Goal: Information Seeking & Learning: Find specific fact

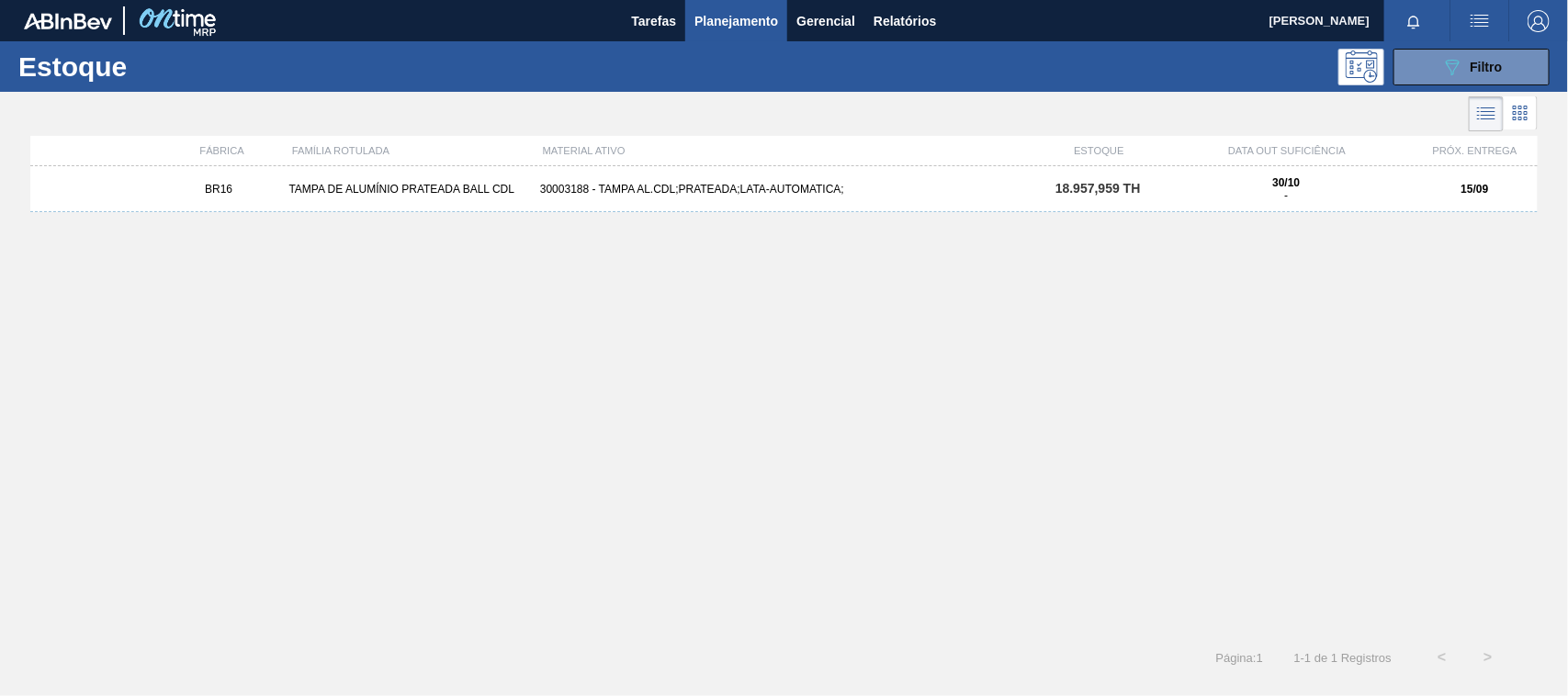
click at [1134, 211] on div "BR16 TAMPA DE ALUMÍNIO PRATEADA BALL CDL 30003188 - TAMPA AL.CDL;PRATEADA;LATA-…" at bounding box center [783, 189] width 1507 height 46
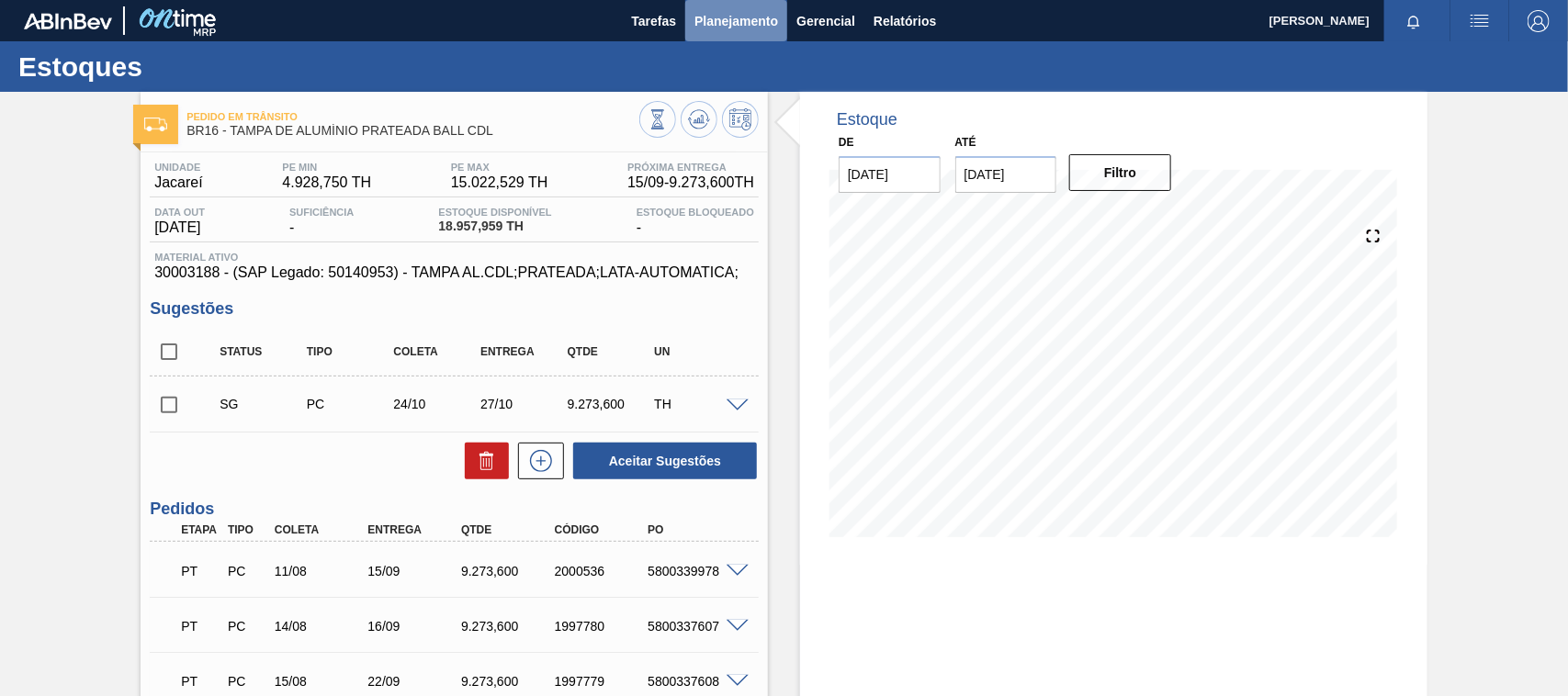
click at [718, 10] on span "Planejamento" at bounding box center [736, 21] width 84 height 22
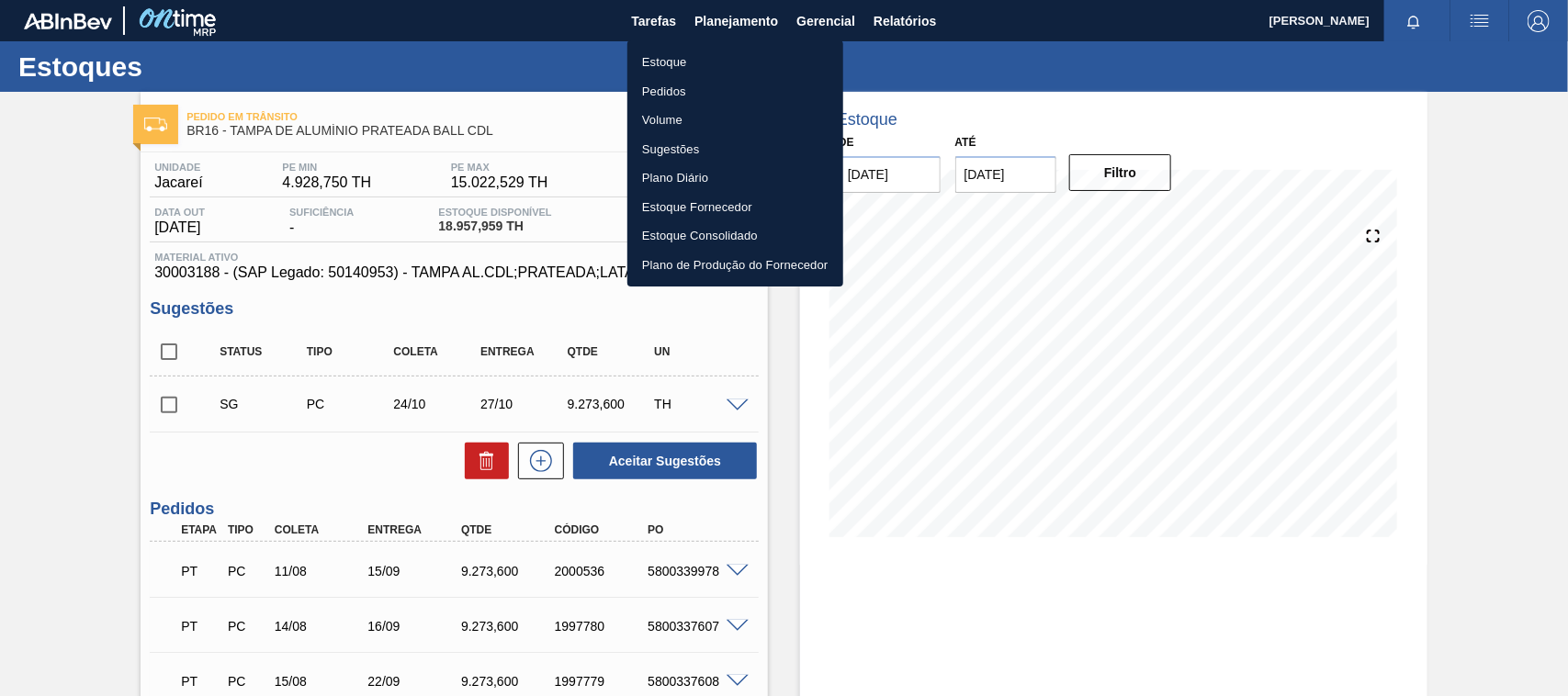
click at [690, 66] on li "Estoque" at bounding box center [735, 62] width 216 height 29
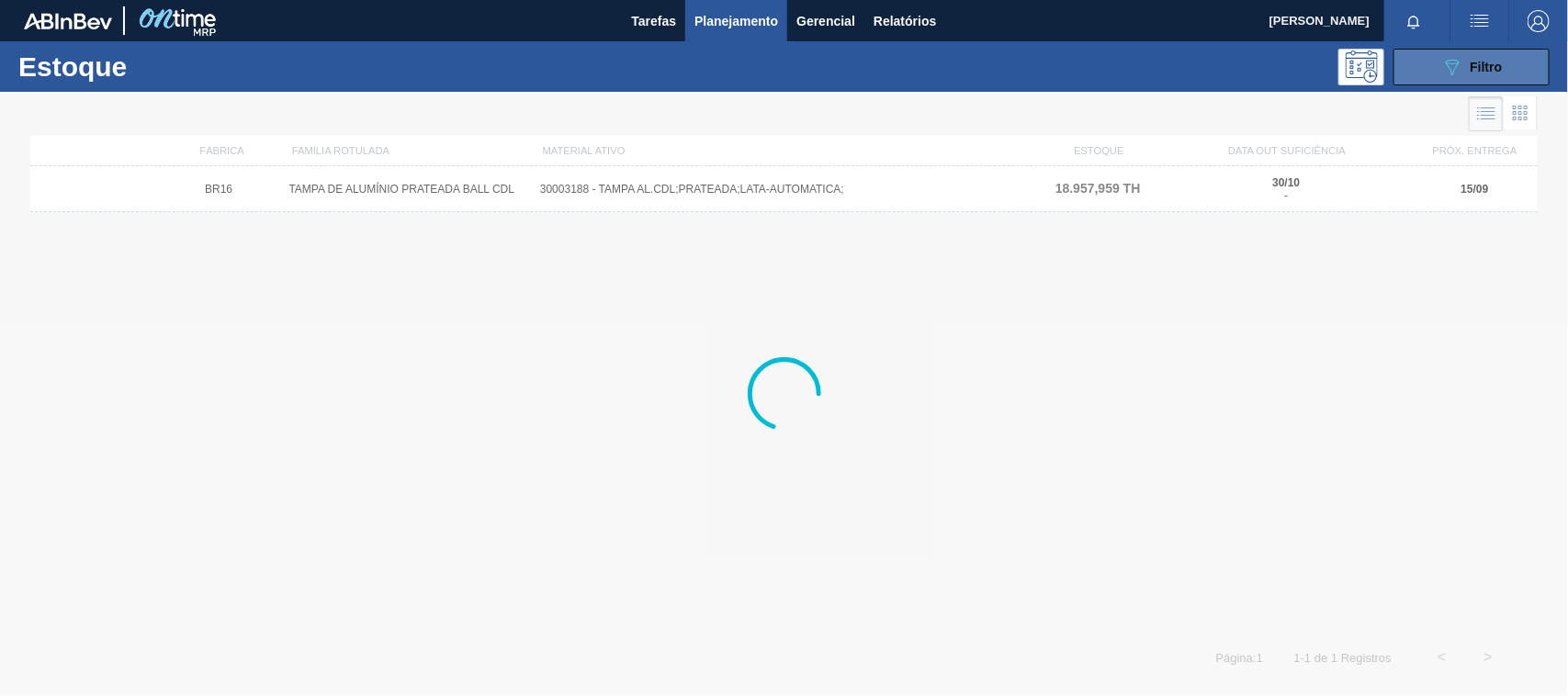
click at [1426, 66] on button "089F7B8B-B2A5-4AFE-B5C0-19BA573D28AC Filtro" at bounding box center [1471, 67] width 156 height 37
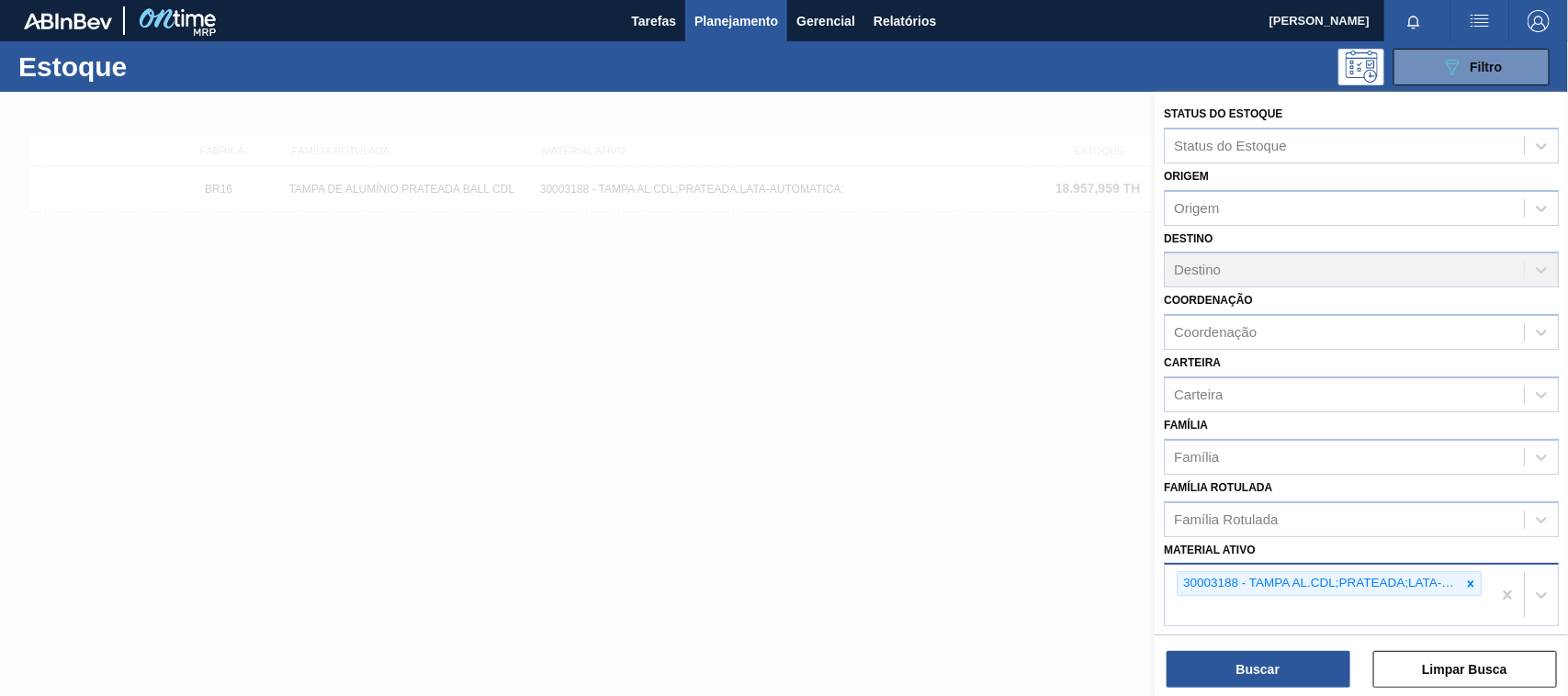
drag, startPoint x: 1471, startPoint y: 577, endPoint x: 1451, endPoint y: 571, distance: 20.9
click at [1462, 572] on div at bounding box center [1470, 583] width 20 height 23
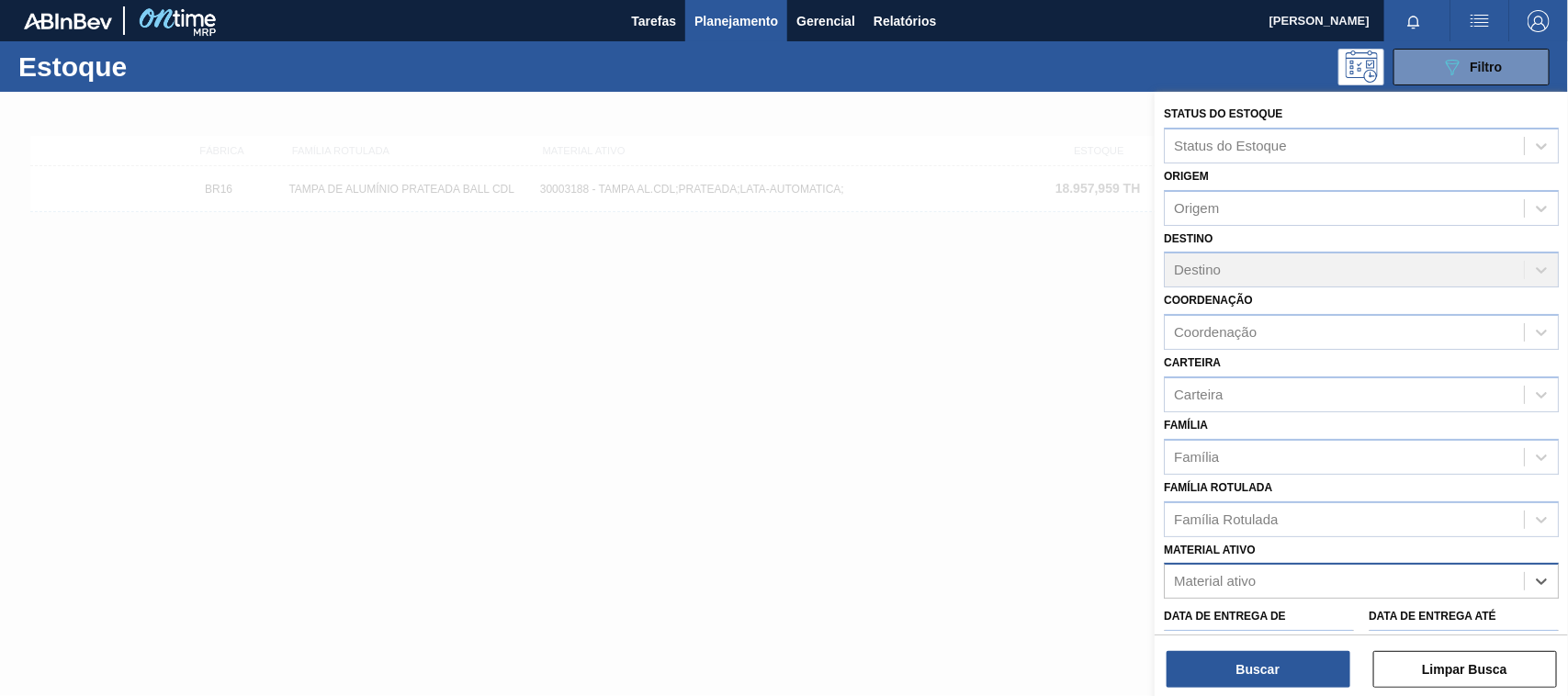
paste ativo "30012598"
type ativo "30012598"
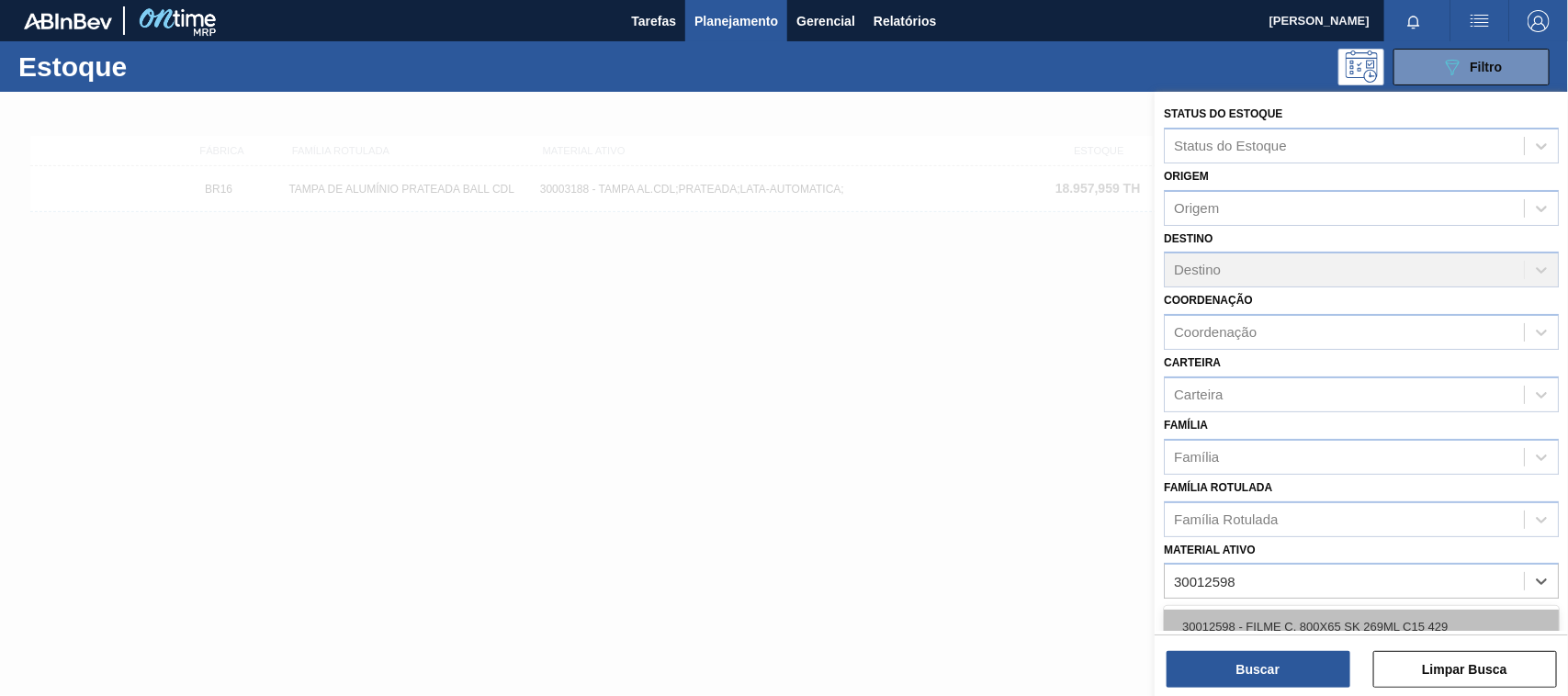
click at [1292, 612] on div "30012598 - FILME C. 800X65 SK 269ML C15 429" at bounding box center [1361, 627] width 395 height 34
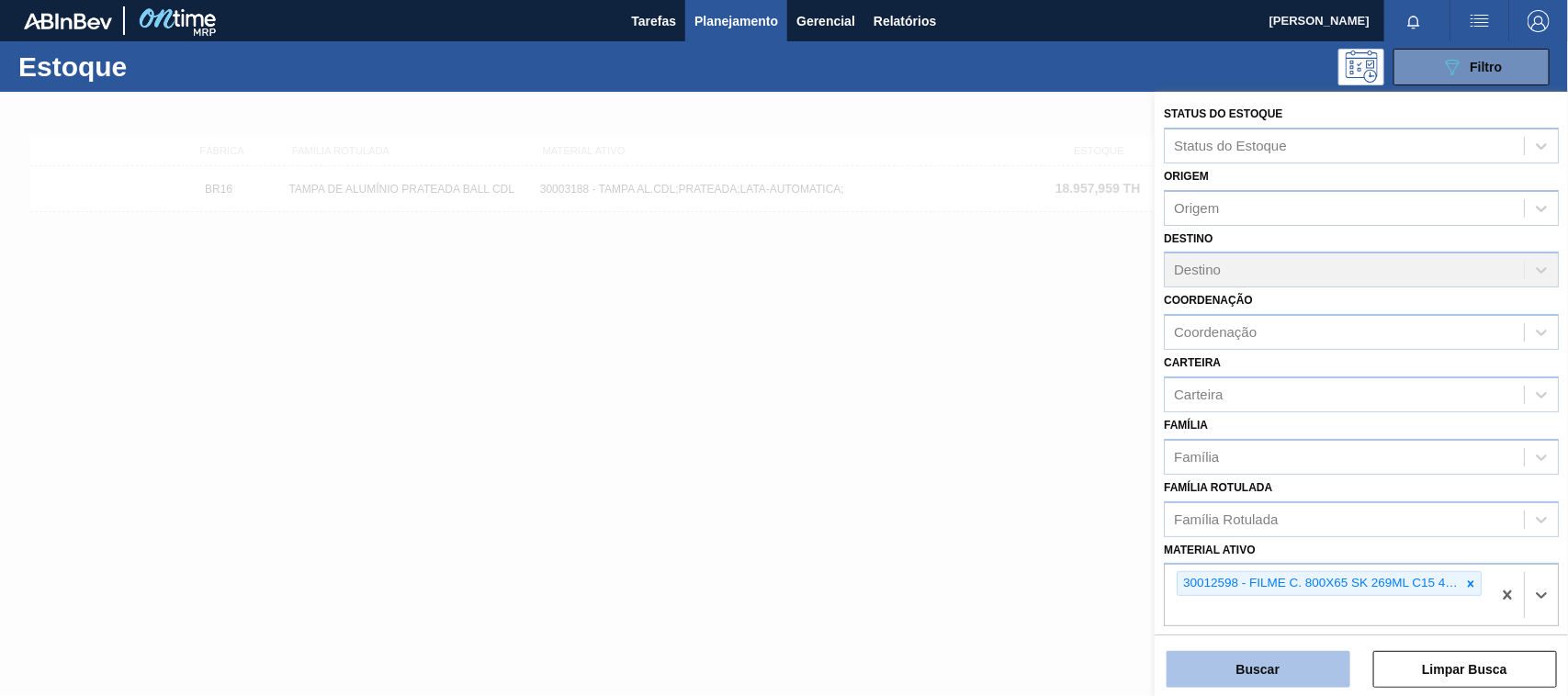
click at [1274, 658] on button "Buscar" at bounding box center [1258, 669] width 184 height 37
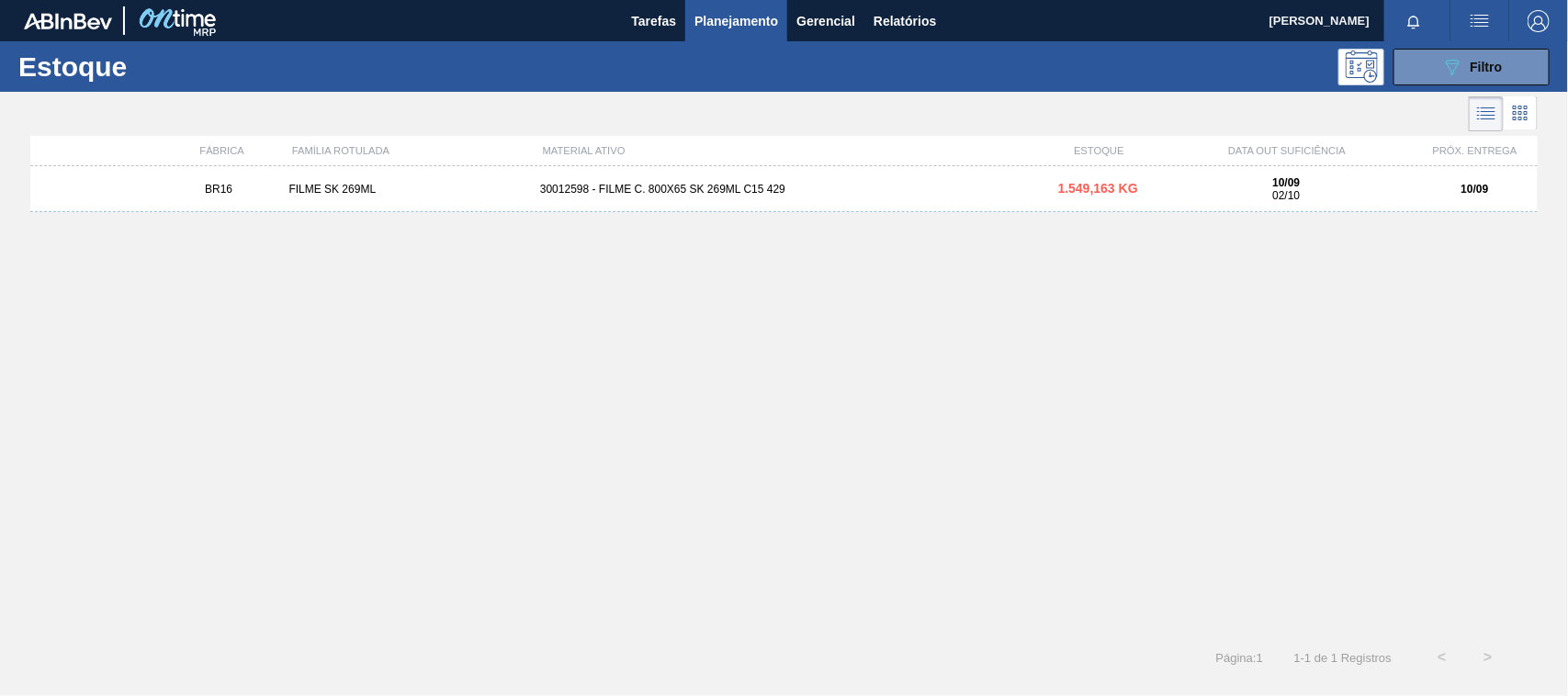
click at [704, 186] on div "30012598 - FILME C. 800X65 SK 269ML C15 429" at bounding box center [784, 189] width 502 height 13
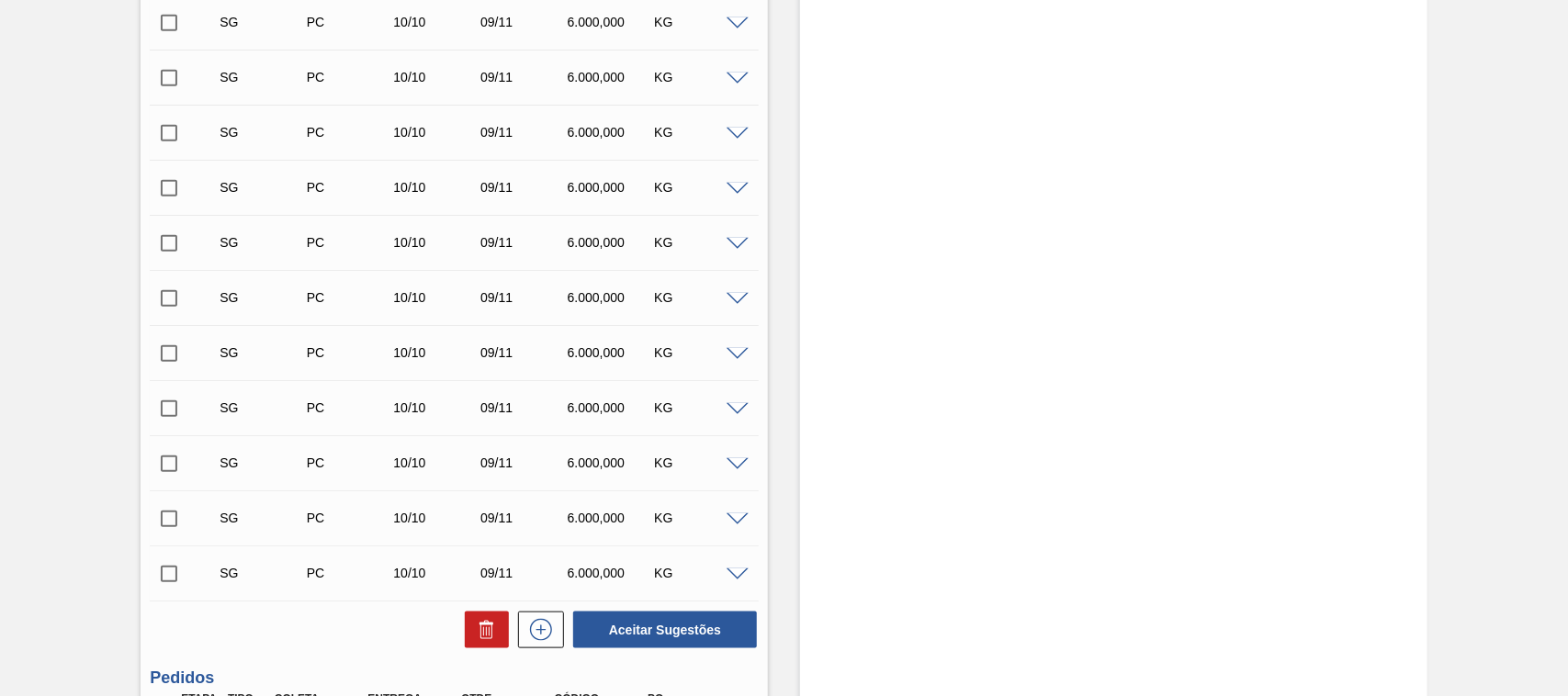
scroll to position [797, 0]
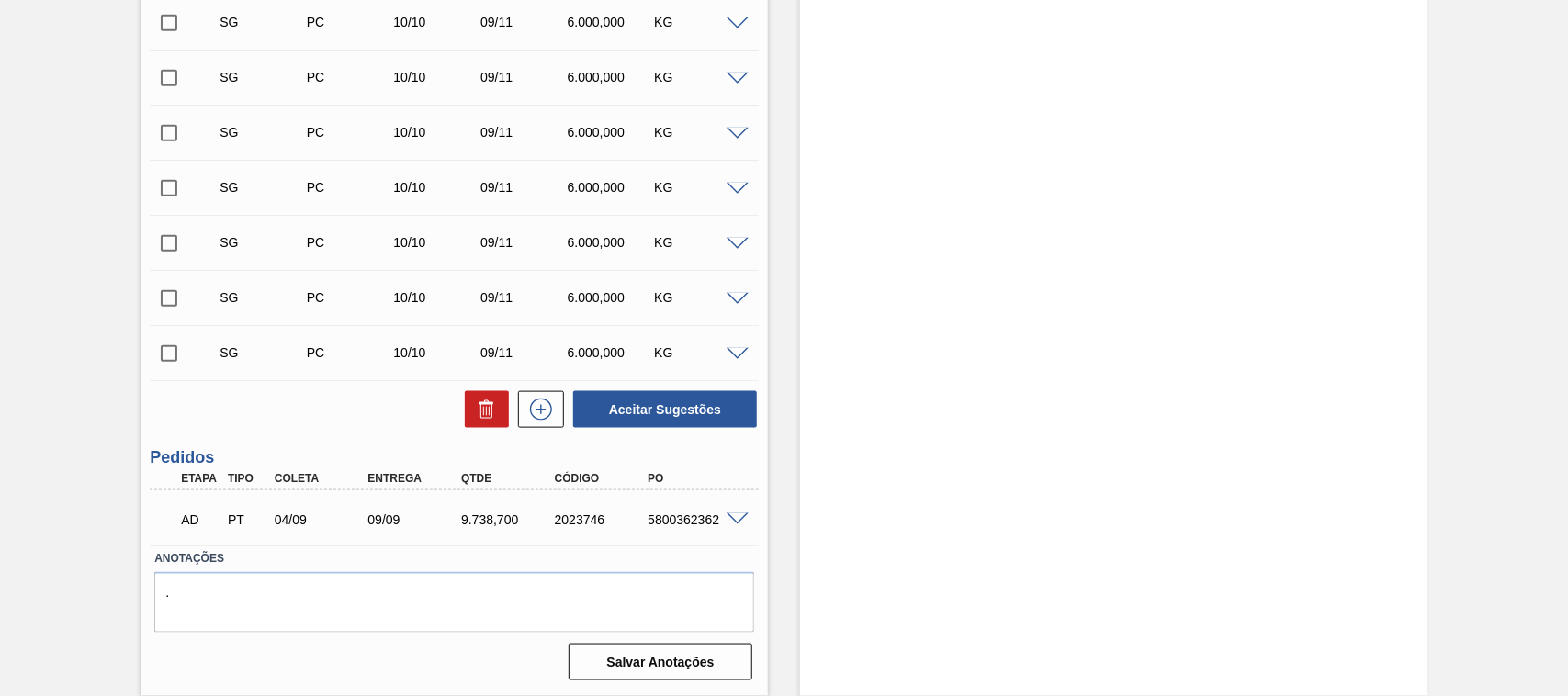
click at [731, 519] on span at bounding box center [738, 520] width 22 height 14
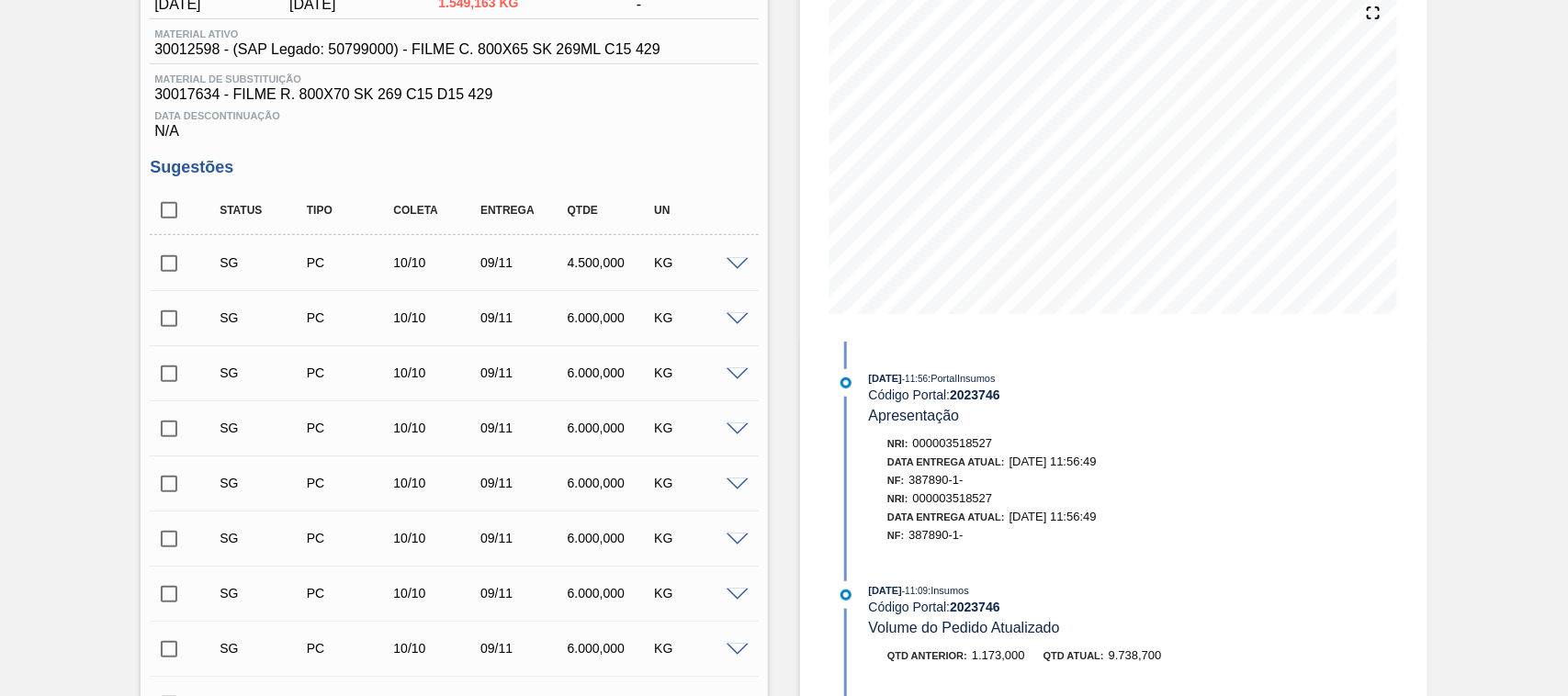
scroll to position [0, 0]
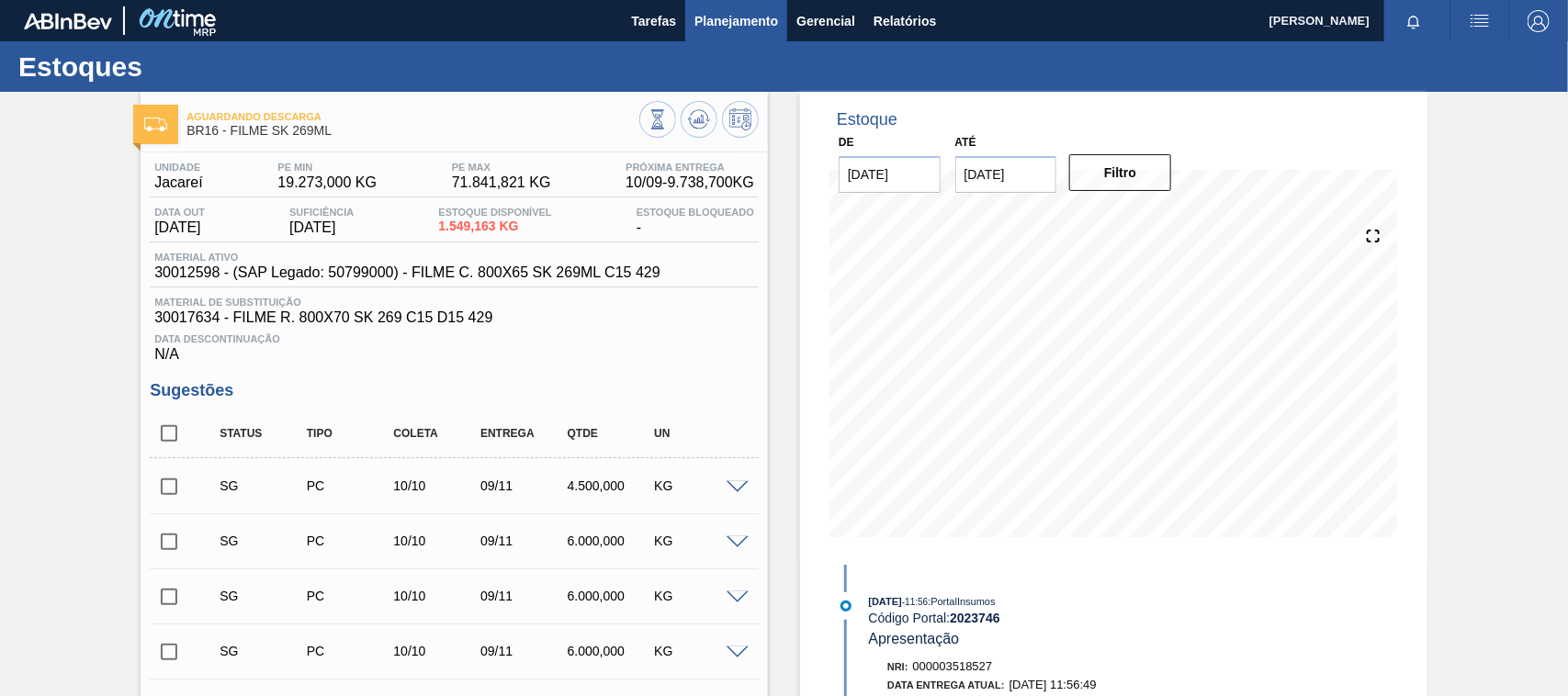
click at [731, 28] on span "Planejamento" at bounding box center [736, 21] width 84 height 22
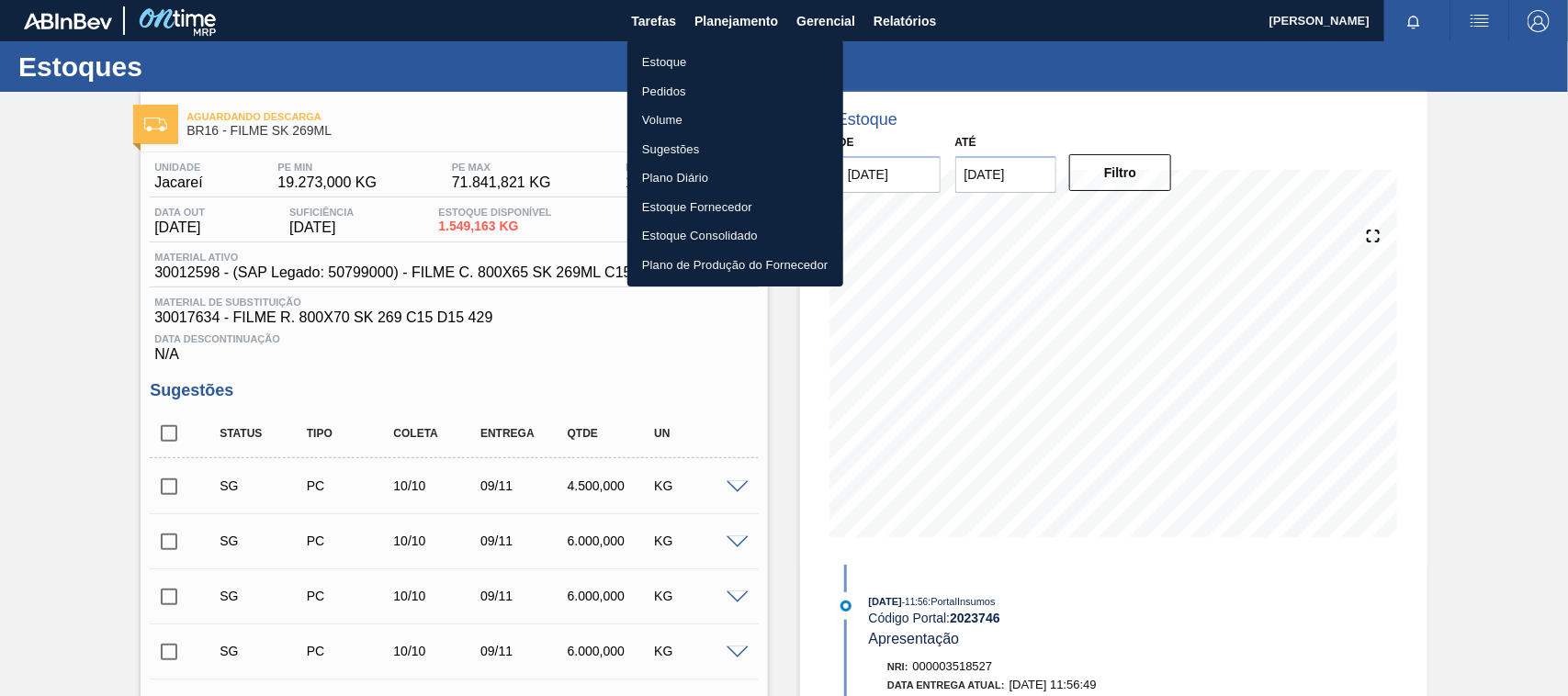
click at [668, 60] on li "Estoque" at bounding box center [735, 62] width 216 height 29
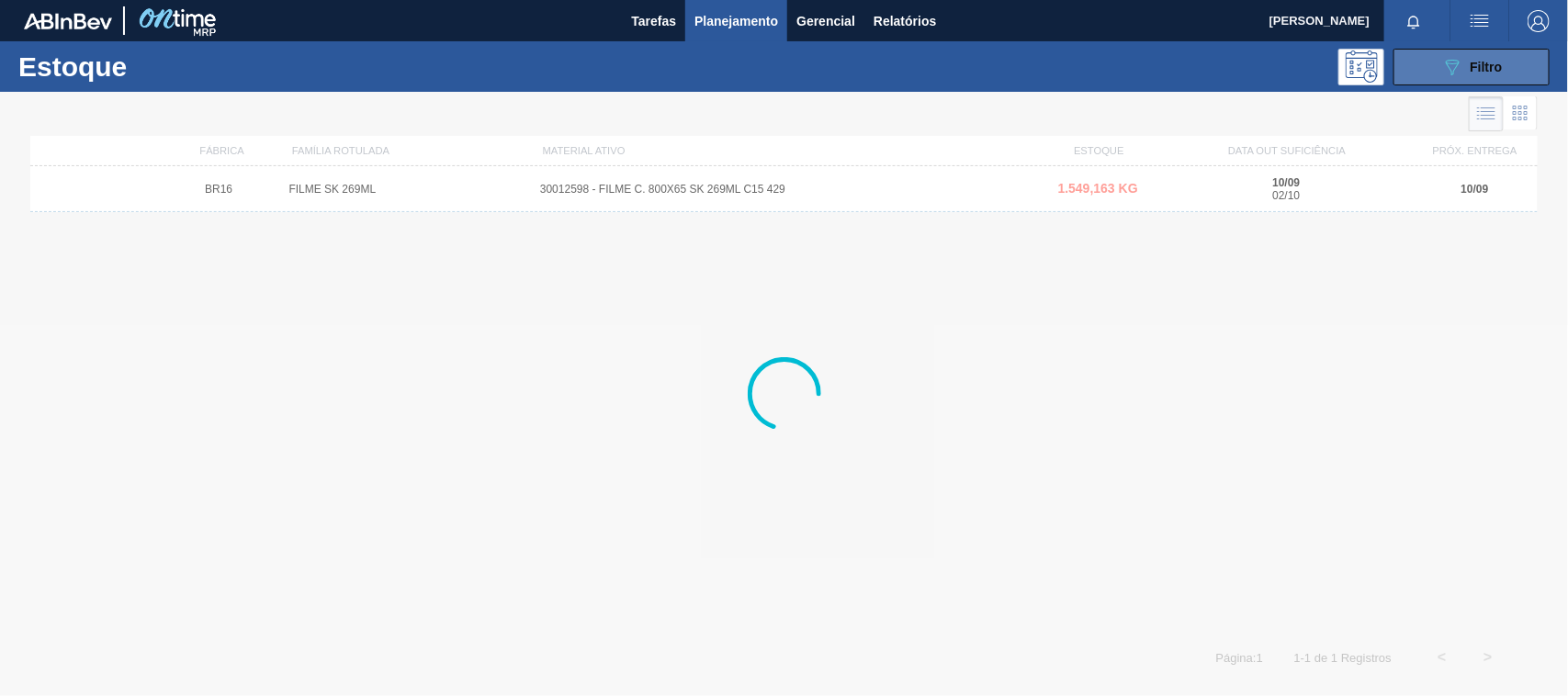
click at [1442, 60] on icon "089F7B8B-B2A5-4AFE-B5C0-19BA573D28AC" at bounding box center [1452, 67] width 22 height 22
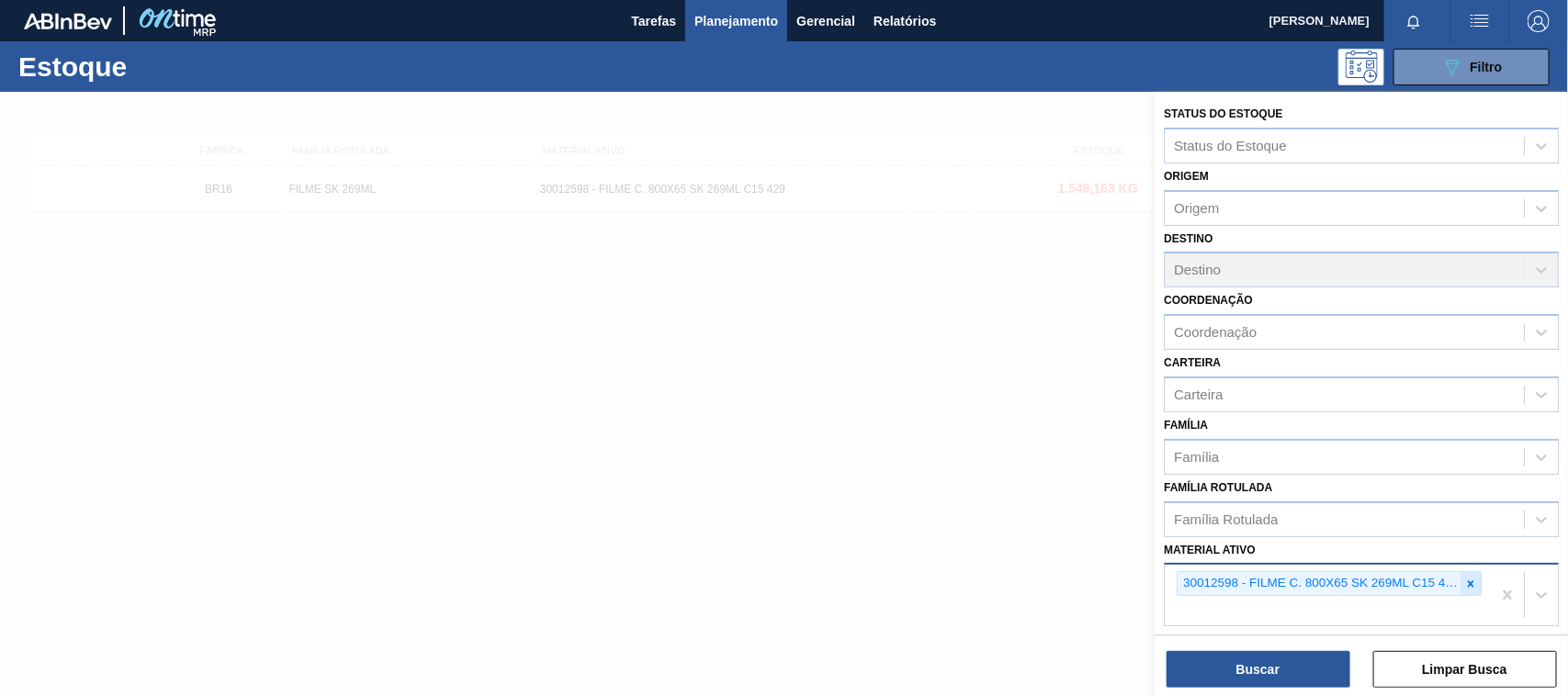
click at [1464, 580] on icon at bounding box center [1470, 584] width 13 height 13
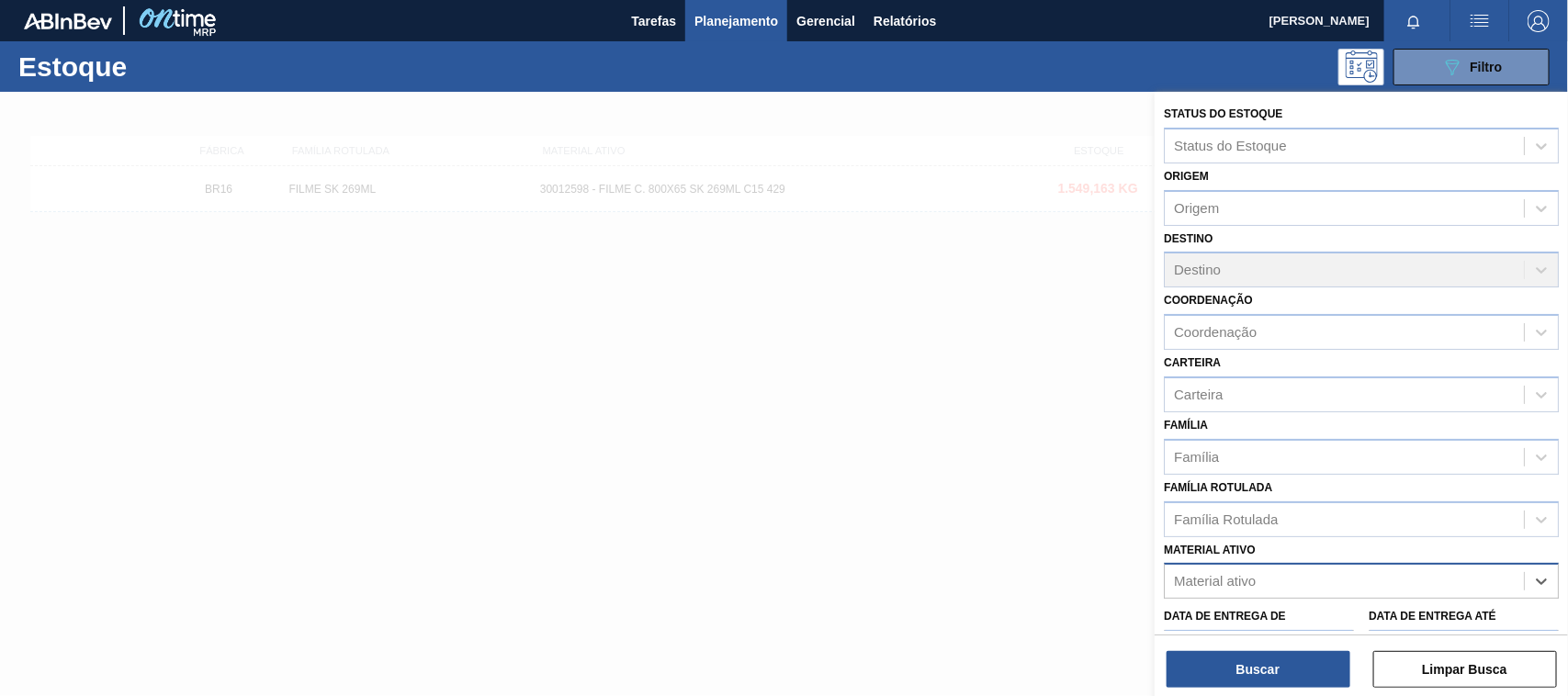
paste ativo "30012575"
type ativo "30012575"
click at [1312, 614] on div "30012575 - FILME C. 800X65 AP 269ML C15 429" at bounding box center [1361, 627] width 395 height 34
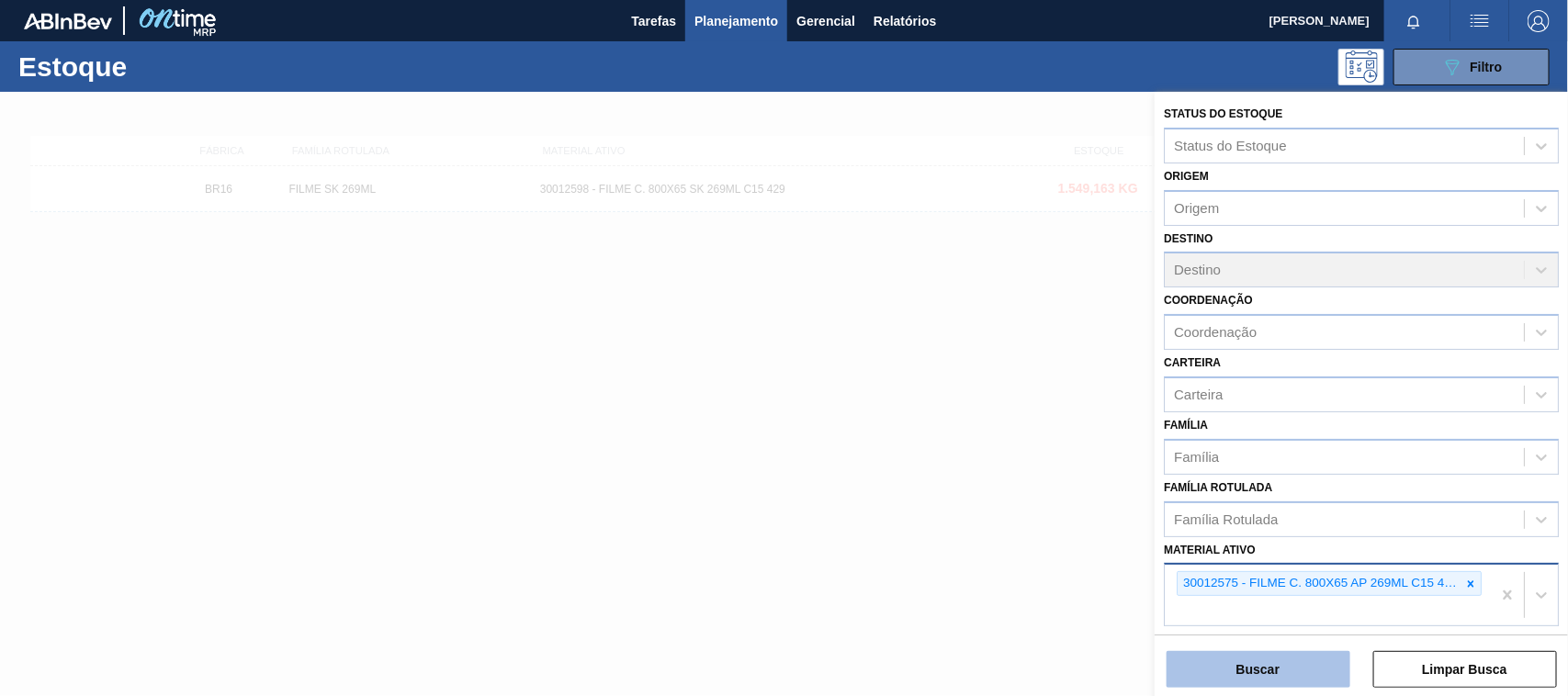
click at [1279, 652] on button "Buscar" at bounding box center [1258, 669] width 184 height 37
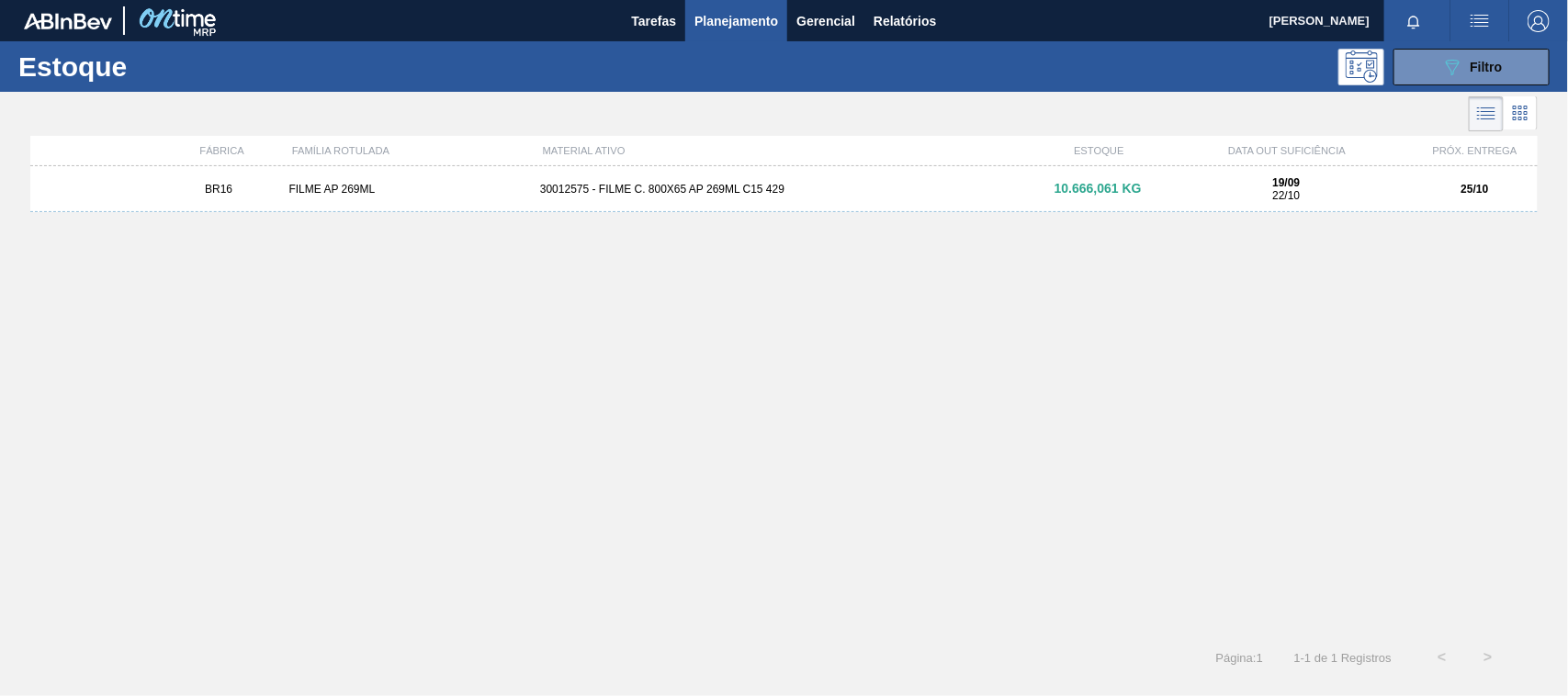
click at [907, 177] on div "BR16 FILME AP 269ML 30012575 - FILME C. 800X65 AP 269ML C15 429 10.666,061 KG 1…" at bounding box center [783, 189] width 1507 height 46
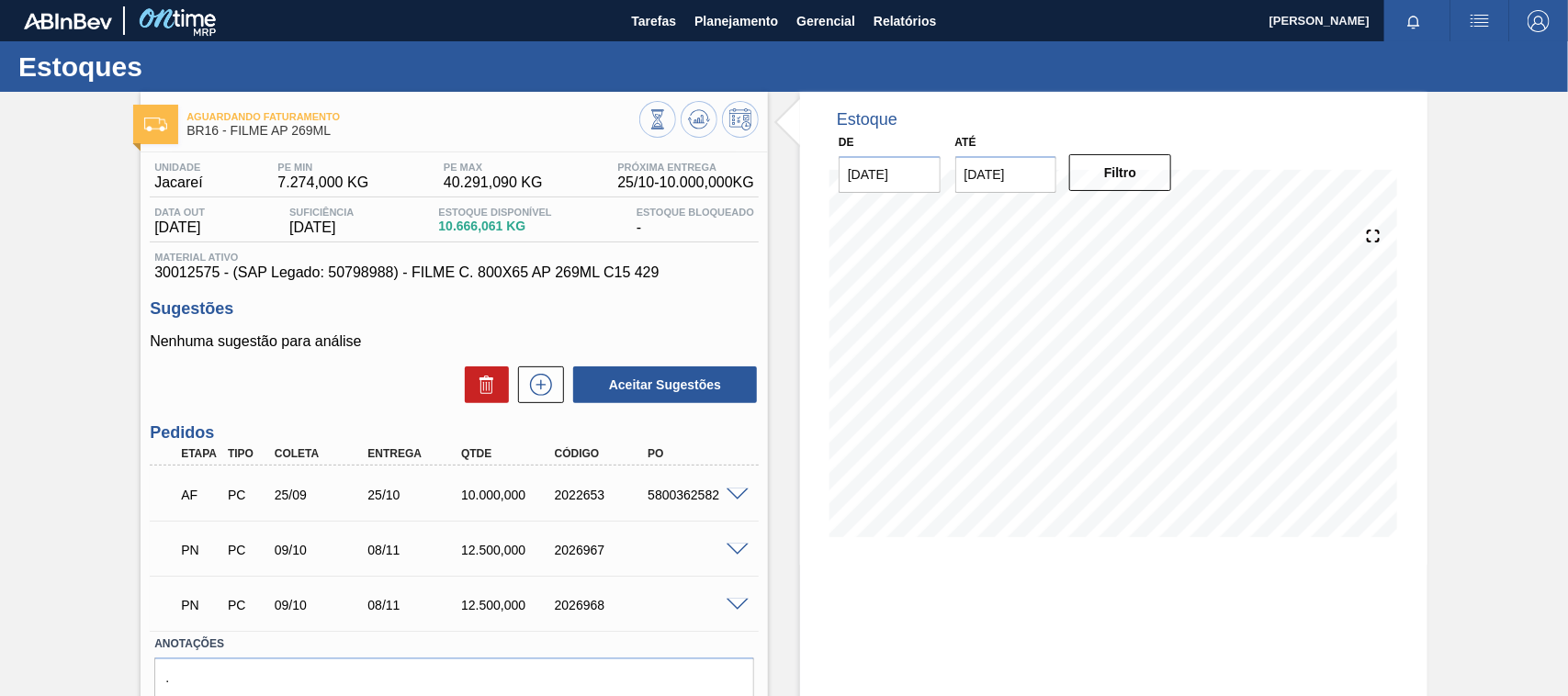
click at [727, 492] on span at bounding box center [738, 496] width 22 height 14
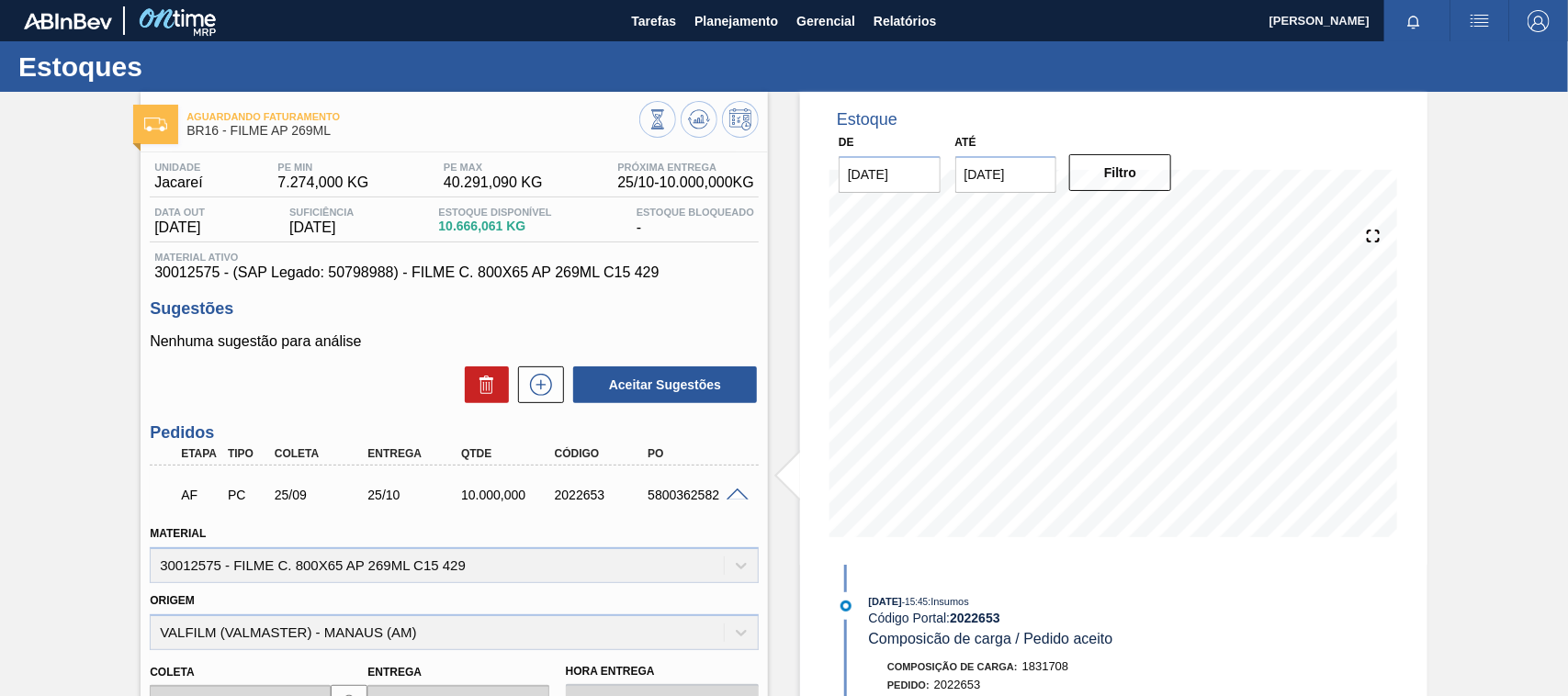
click at [736, 496] on span at bounding box center [738, 496] width 22 height 14
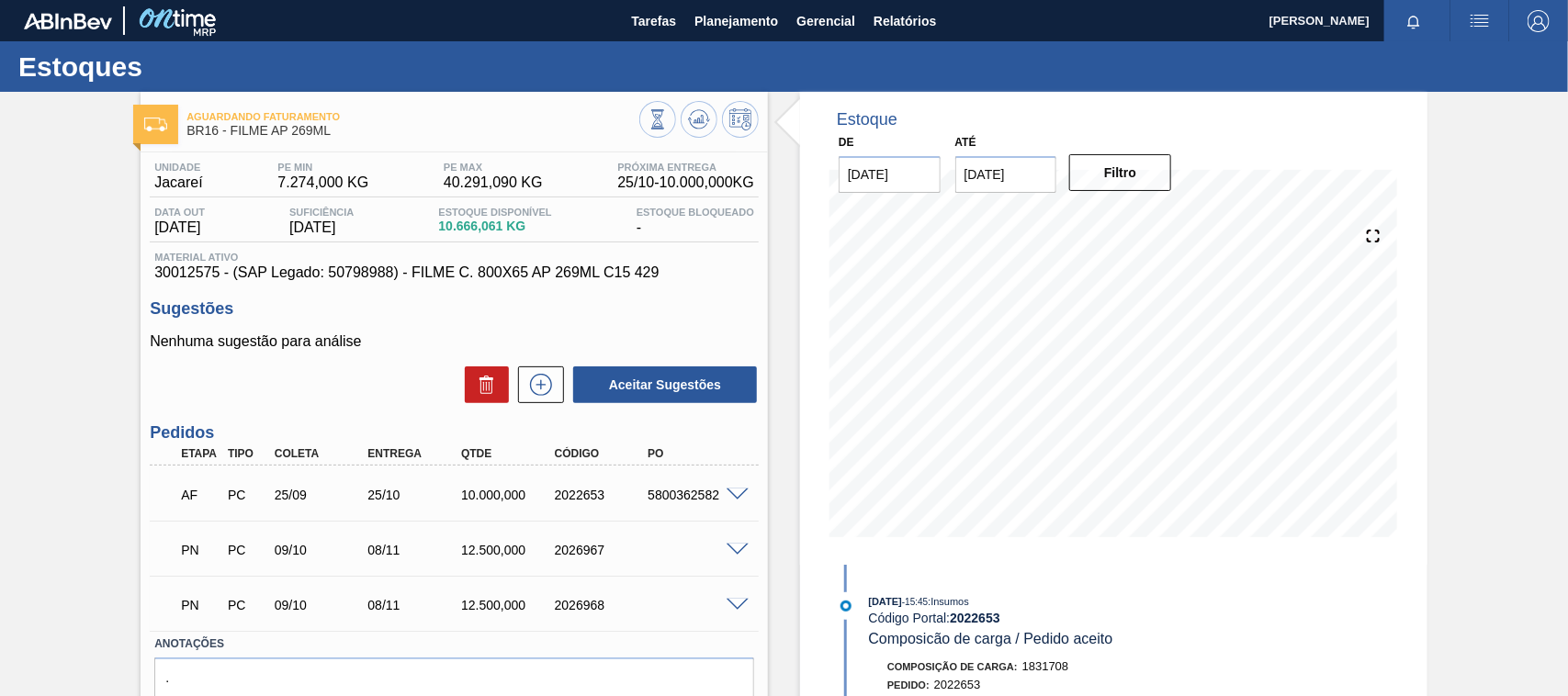
click at [736, 496] on span at bounding box center [738, 496] width 22 height 14
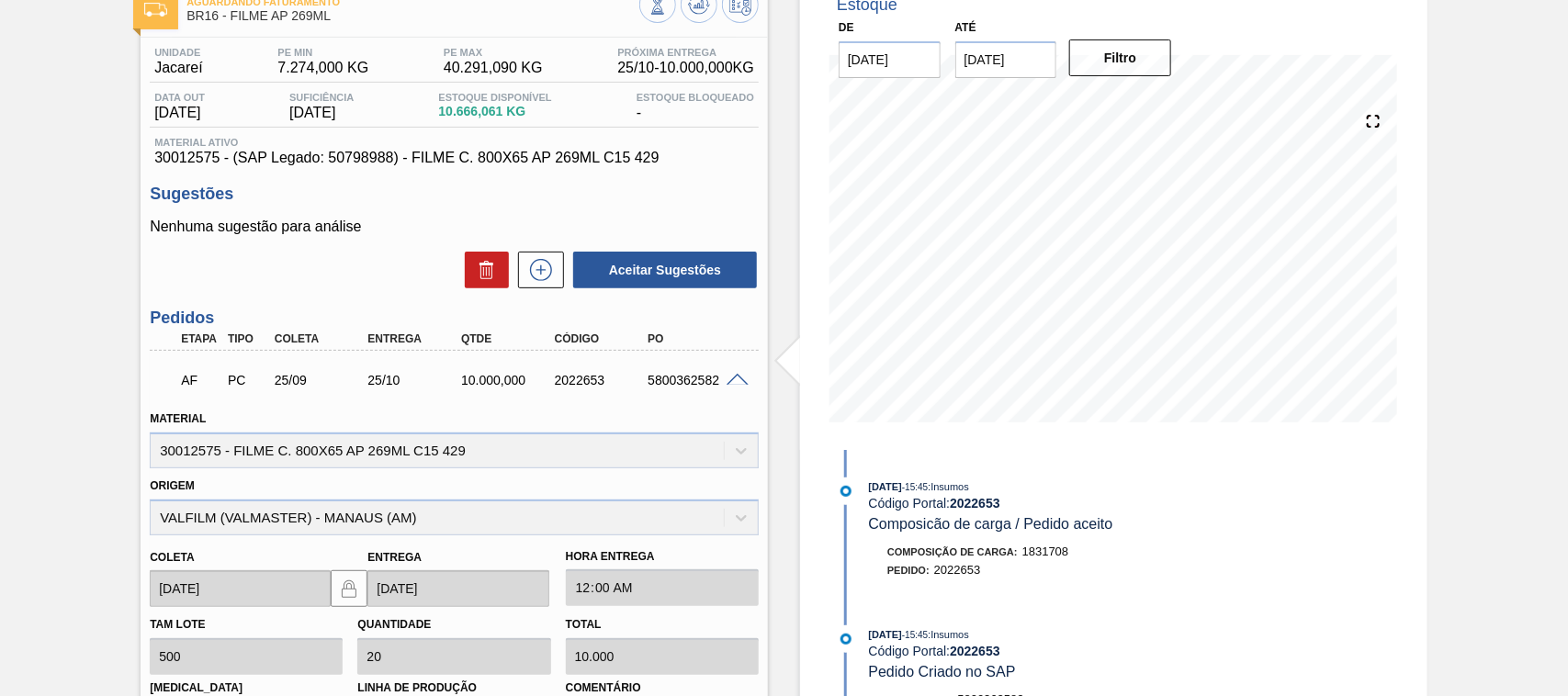
scroll to position [230, 0]
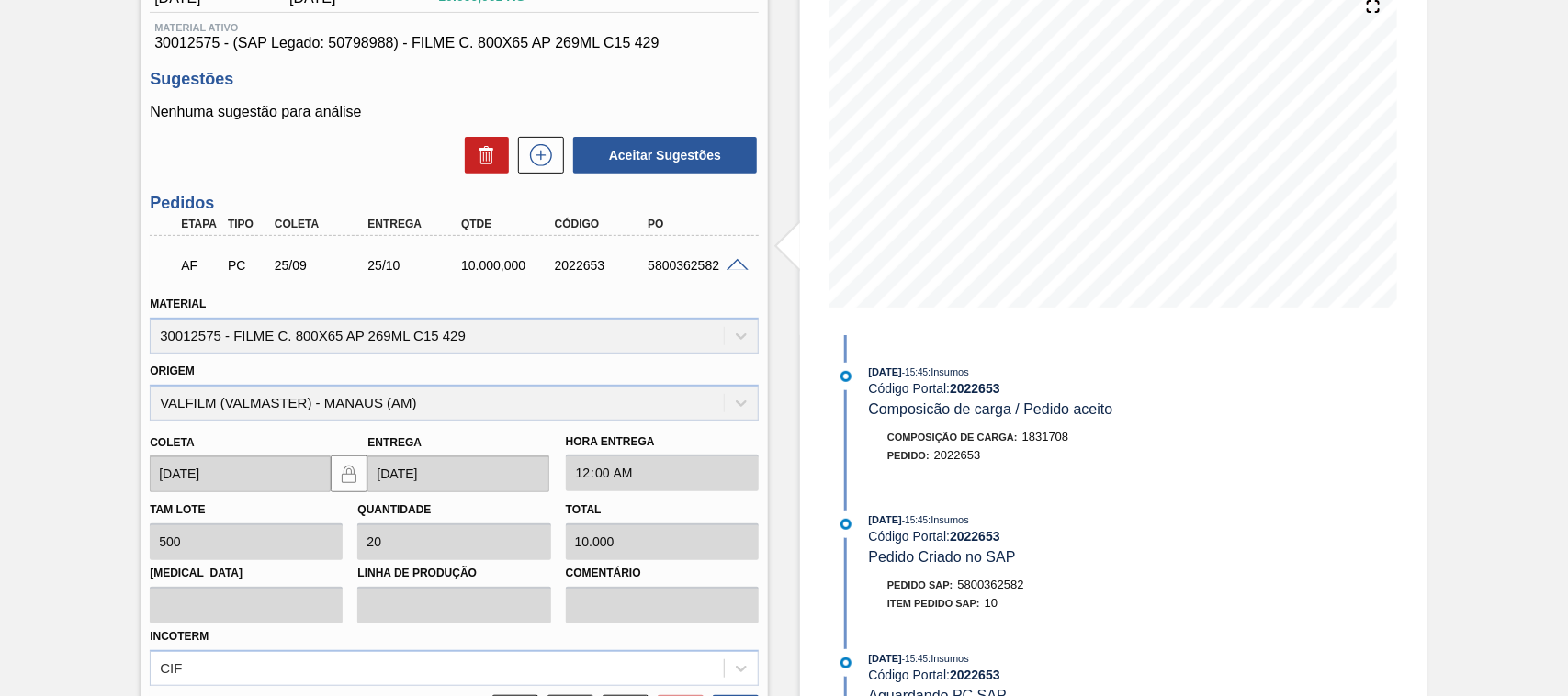
click at [724, 266] on div at bounding box center [740, 264] width 37 height 14
click at [727, 273] on div "5800362582" at bounding box center [695, 265] width 104 height 15
click at [740, 266] on span at bounding box center [738, 266] width 22 height 14
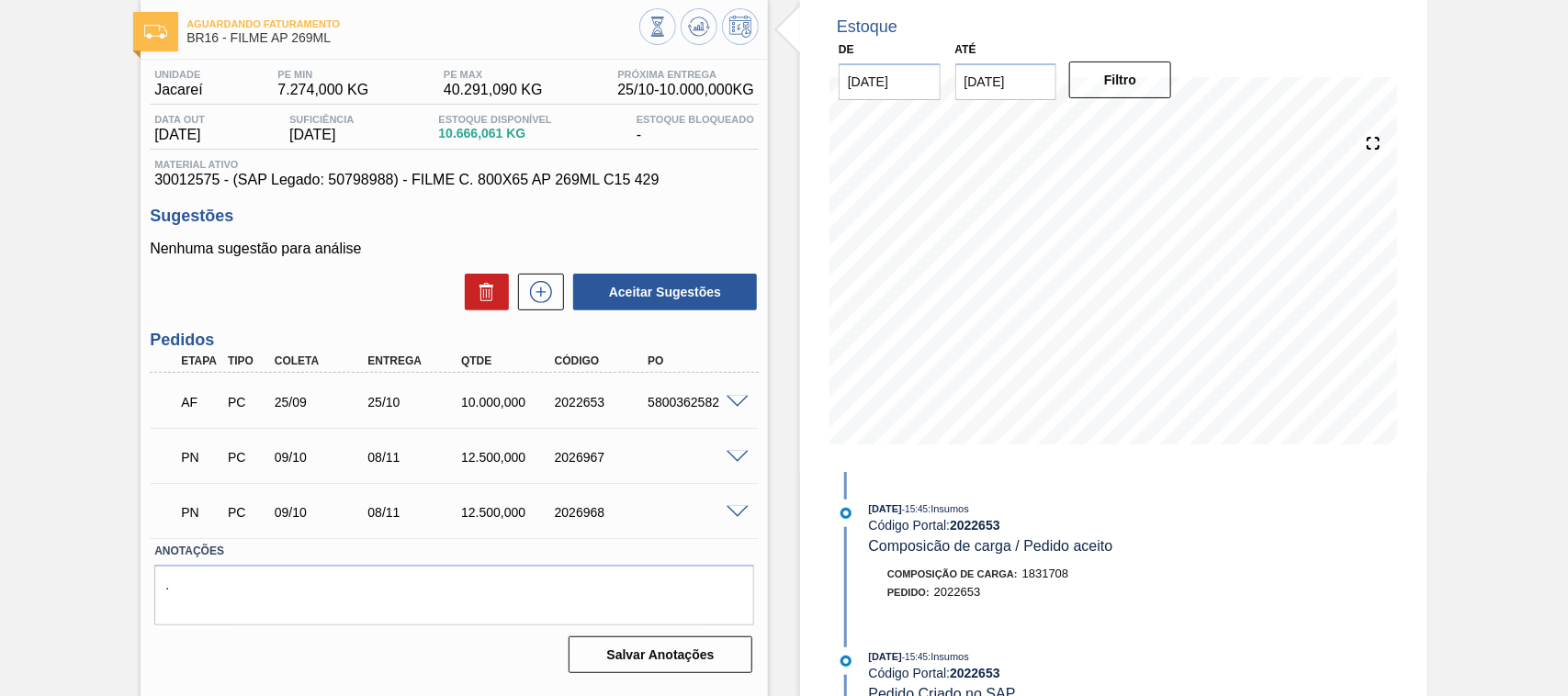
scroll to position [0, 0]
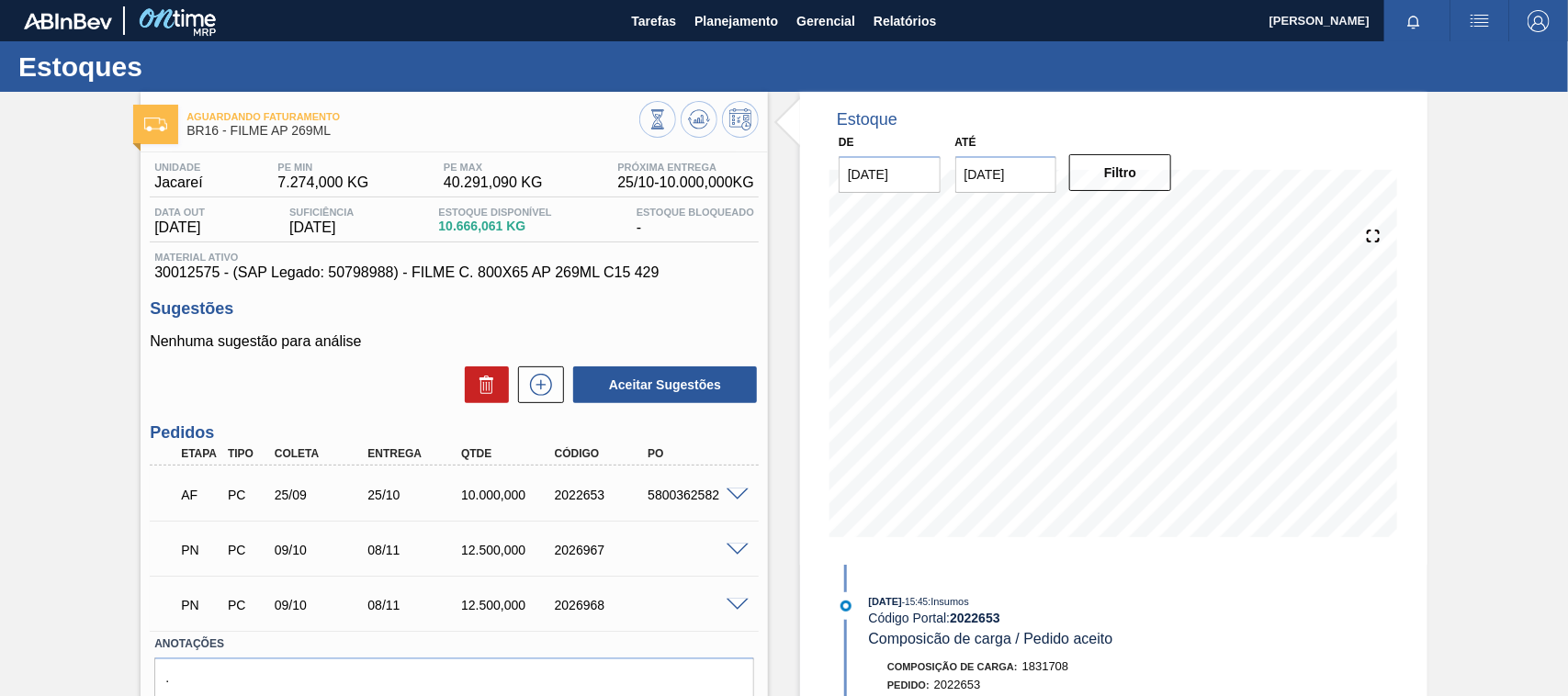
click at [670, 492] on div "5800362582" at bounding box center [695, 495] width 104 height 15
copy div "5800362582"
